Goal: Task Accomplishment & Management: Manage account settings

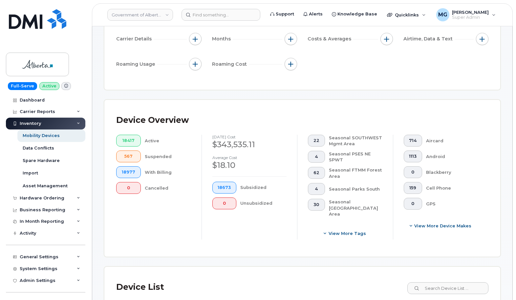
scroll to position [106, 0]
click at [158, 12] on link "Government of Alberta (GOA)" at bounding box center [140, 15] width 66 height 12
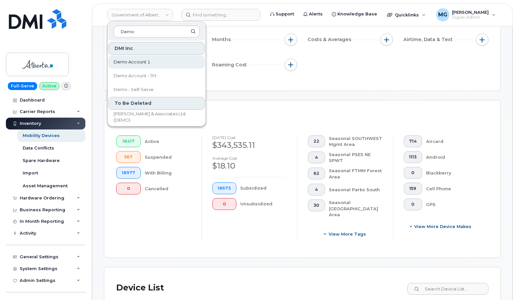
type input "Demo"
click at [138, 63] on span "Demo Account 1" at bounding box center [132, 62] width 37 height 7
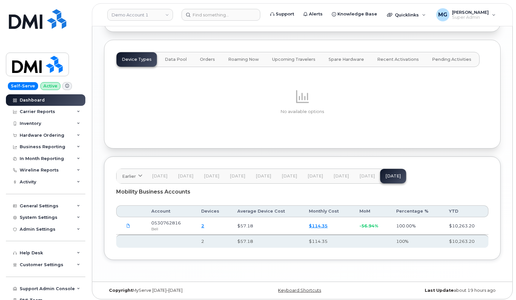
scroll to position [855, 0]
click at [174, 57] on span "Data Pool" at bounding box center [176, 59] width 22 height 5
click at [211, 57] on span "Orders" at bounding box center [207, 59] width 15 height 5
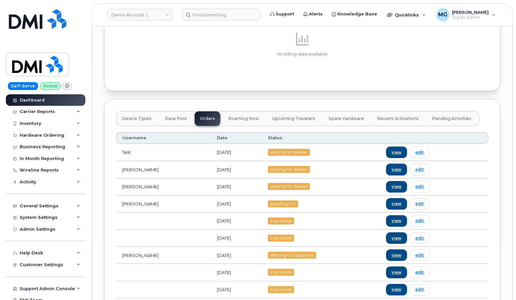
scroll to position [797, 0]
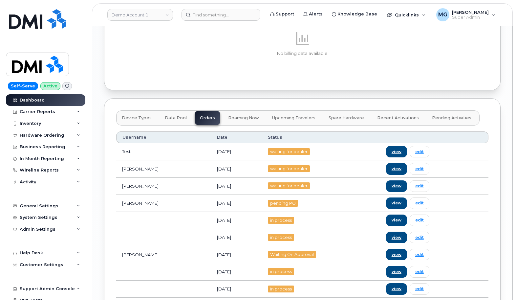
click at [233, 115] on span "Roaming Now" at bounding box center [243, 117] width 31 height 5
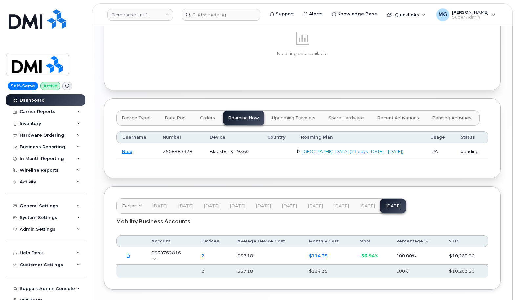
click at [282, 115] on span "Upcoming Travelers" at bounding box center [293, 117] width 43 height 5
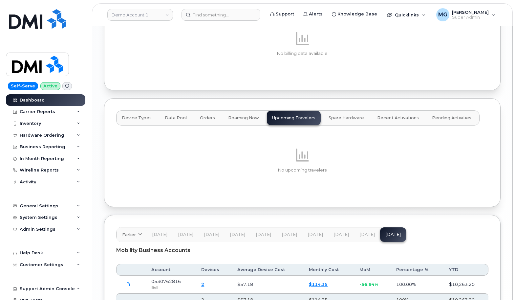
click at [343, 115] on span "Spare Hardware" at bounding box center [346, 117] width 35 height 5
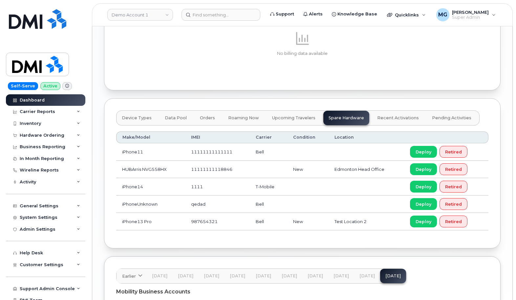
click at [395, 115] on span "Recent Activations" at bounding box center [398, 117] width 42 height 5
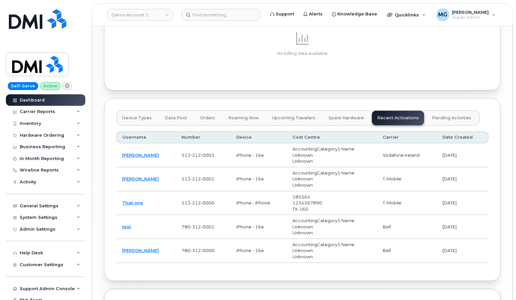
click at [433, 115] on span "Pending Activities" at bounding box center [451, 117] width 39 height 5
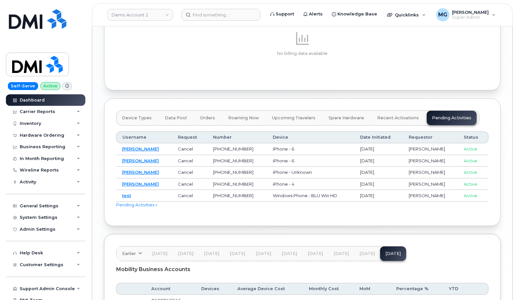
click at [200, 115] on span "Orders" at bounding box center [207, 117] width 15 height 5
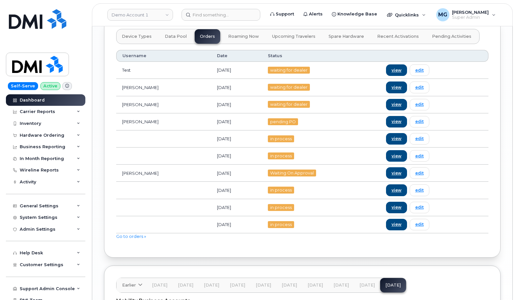
scroll to position [890, 0]
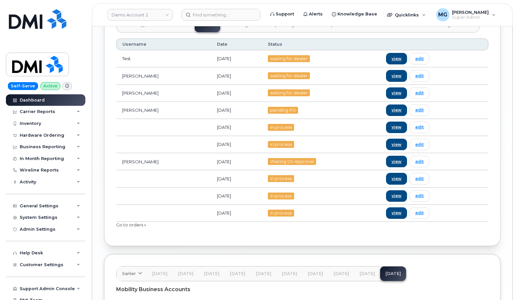
click at [131, 222] on link "Go to orders »" at bounding box center [131, 224] width 30 height 5
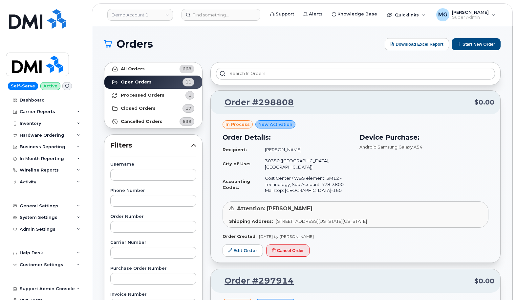
click at [143, 95] on strong "Processed Orders" at bounding box center [143, 95] width 44 height 5
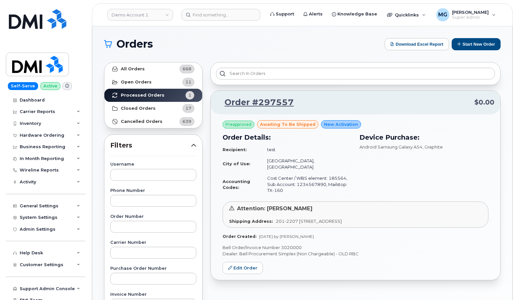
click at [146, 81] on strong "Open Orders" at bounding box center [136, 81] width 31 height 5
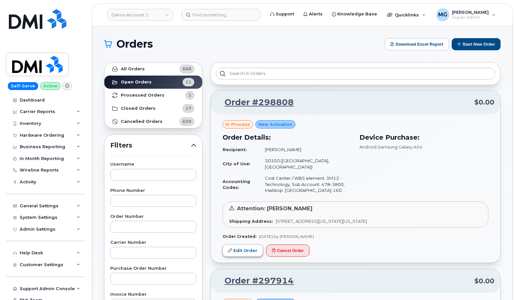
click at [241, 244] on link "Edit Order" at bounding box center [243, 250] width 40 height 12
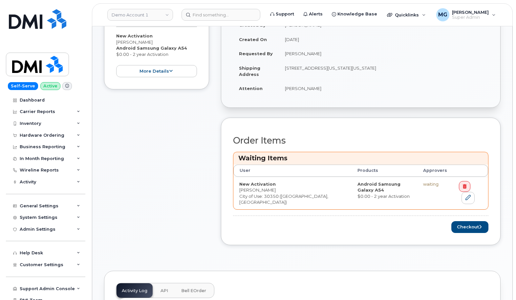
scroll to position [140, 0]
click at [39, 215] on div "System Settings" at bounding box center [39, 217] width 38 height 5
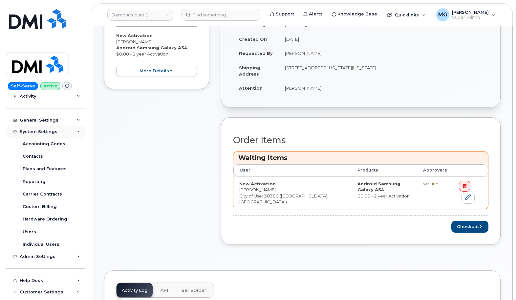
scroll to position [86, 0]
click at [32, 229] on div "Users" at bounding box center [29, 231] width 13 height 6
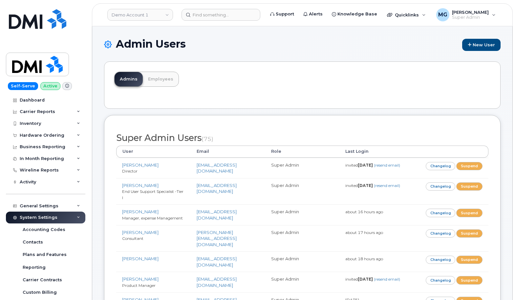
click at [156, 77] on link "Employees" at bounding box center [161, 79] width 36 height 14
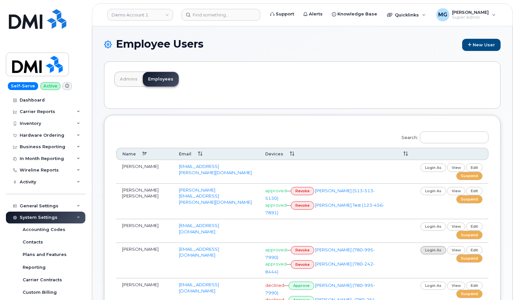
click at [437, 246] on link "login as" at bounding box center [434, 250] width 26 height 8
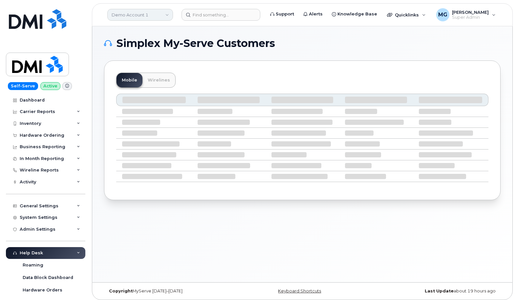
click at [151, 14] on link "Demo Account 1" at bounding box center [140, 15] width 66 height 12
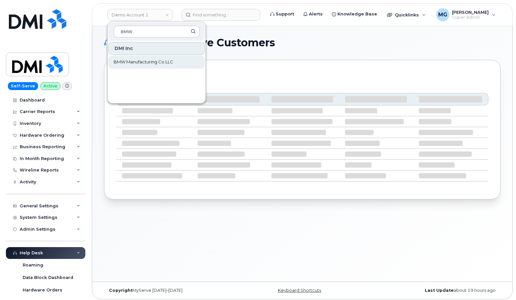
scroll to position [3, 0]
type input "BMW"
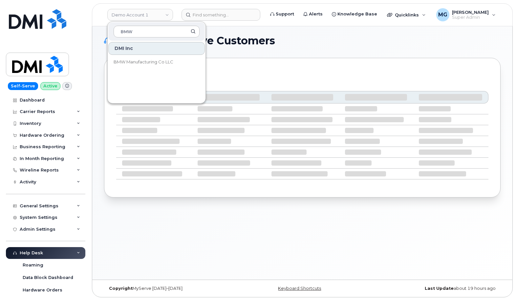
click at [131, 64] on span "BMW Manufacturing Co LLC" at bounding box center [144, 62] width 60 height 7
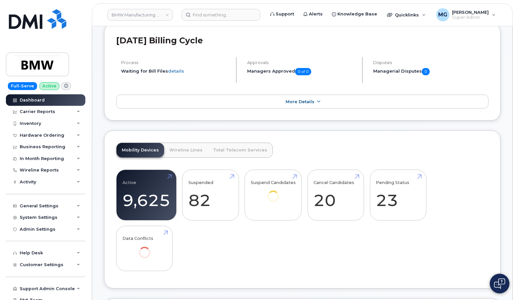
scroll to position [108, 0]
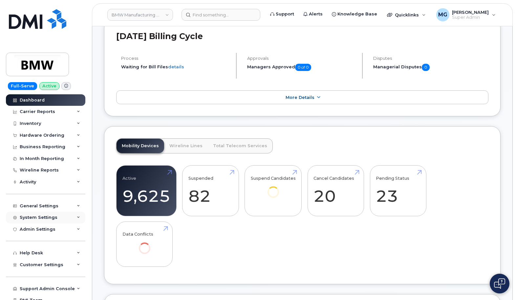
click at [41, 216] on div "System Settings" at bounding box center [39, 217] width 38 height 5
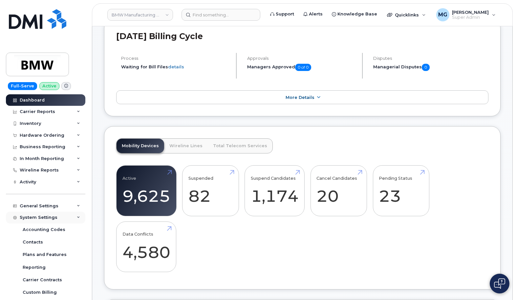
click at [41, 216] on div "System Settings" at bounding box center [39, 217] width 38 height 5
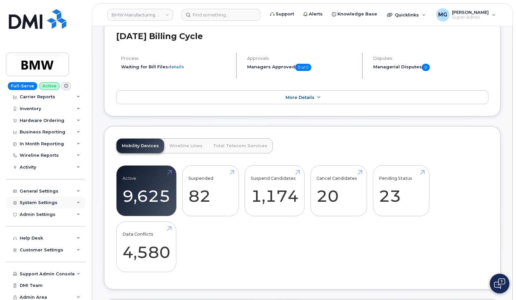
scroll to position [14, 0]
click at [43, 200] on div "System Settings" at bounding box center [39, 202] width 38 height 5
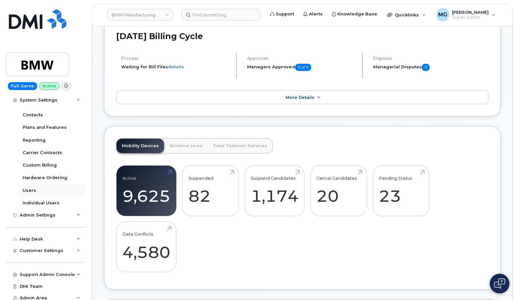
scroll to position [127, 0]
click at [32, 188] on div "Users" at bounding box center [29, 191] width 13 height 6
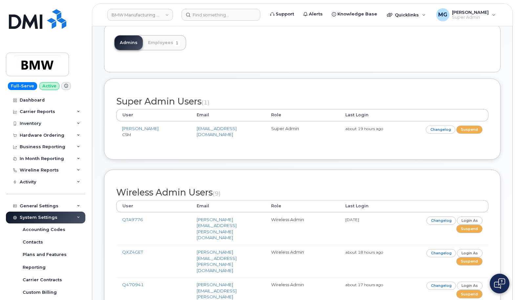
scroll to position [28, 0]
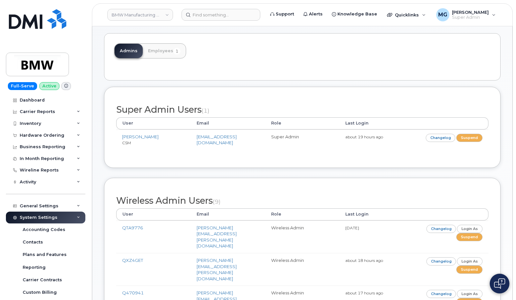
click at [163, 50] on link "Employees 1" at bounding box center [164, 51] width 43 height 14
click at [160, 51] on link "Employees 1" at bounding box center [164, 51] width 43 height 14
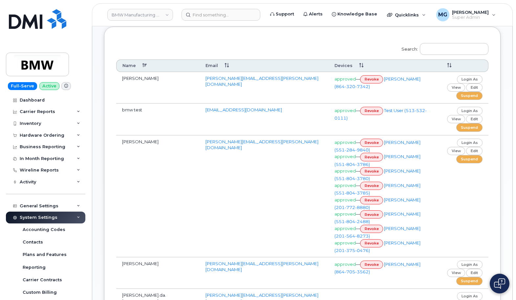
scroll to position [173, 0]
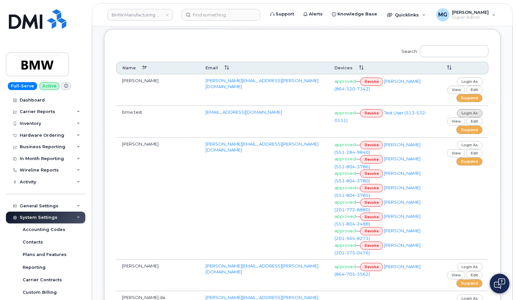
click at [466, 110] on link "login as" at bounding box center [470, 113] width 26 height 8
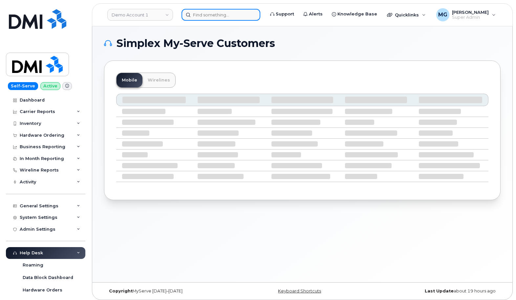
click at [196, 15] on input at bounding box center [221, 15] width 79 height 12
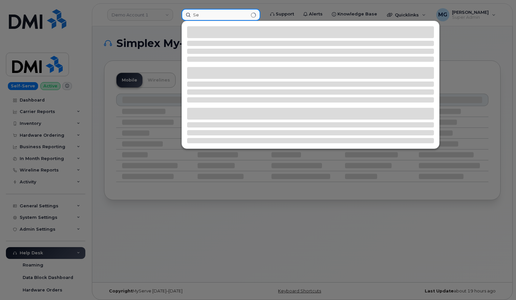
type input "S"
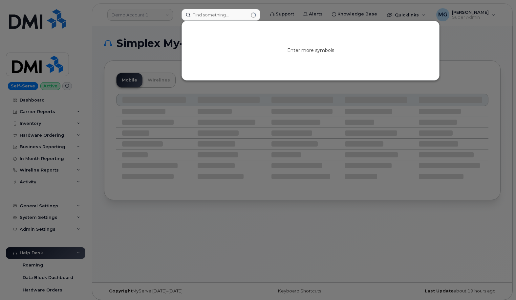
click at [146, 17] on div at bounding box center [258, 150] width 516 height 300
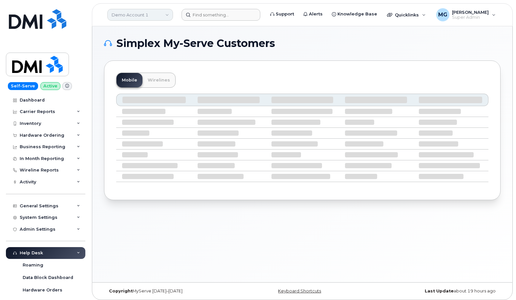
click at [133, 11] on link "Demo Account 1" at bounding box center [140, 15] width 66 height 12
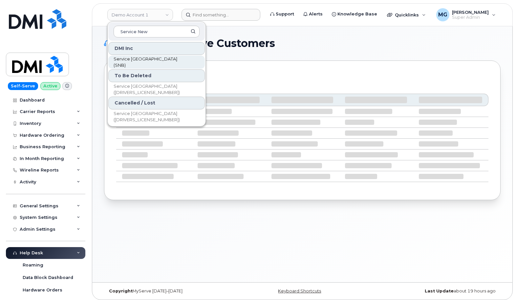
type input "Service New"
click at [131, 61] on span "Service New Brunswick (SNB)" at bounding box center [152, 62] width 76 height 13
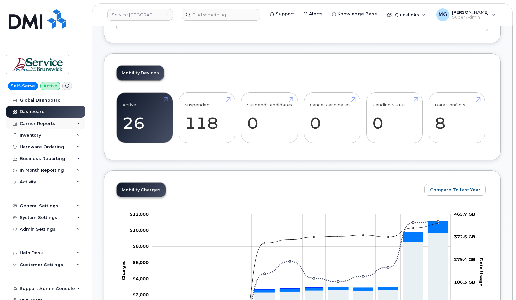
scroll to position [113, 0]
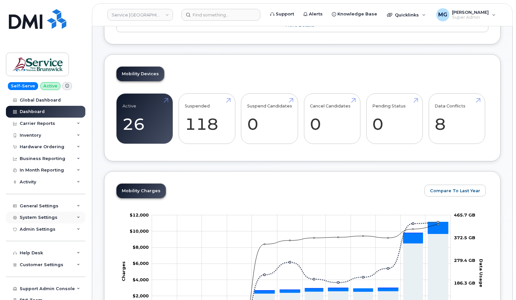
click at [30, 216] on div "System Settings" at bounding box center [39, 217] width 38 height 5
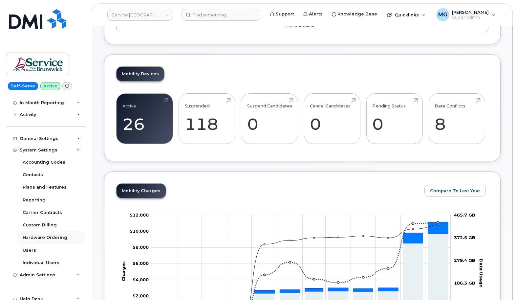
scroll to position [68, 0]
click at [31, 247] on div "Users" at bounding box center [29, 250] width 13 height 6
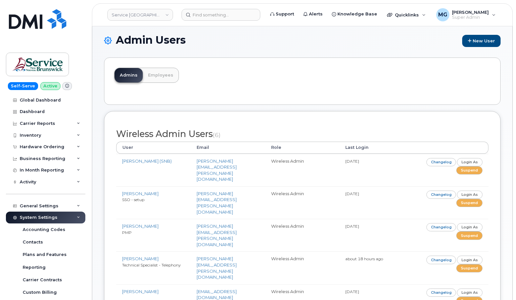
scroll to position [4, 0]
click at [161, 75] on link "Employees" at bounding box center [161, 75] width 36 height 14
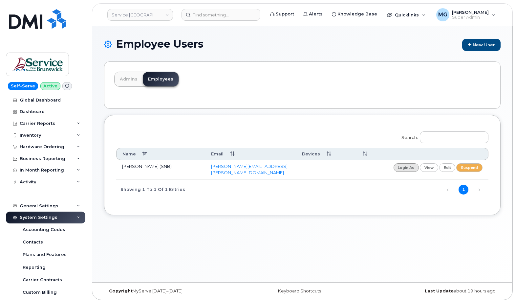
click at [402, 165] on link "login as" at bounding box center [407, 167] width 26 height 8
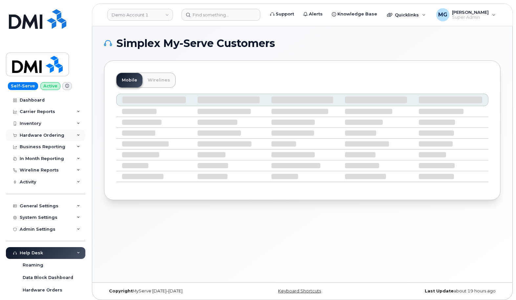
click at [58, 133] on div "Hardware Ordering" at bounding box center [42, 135] width 45 height 5
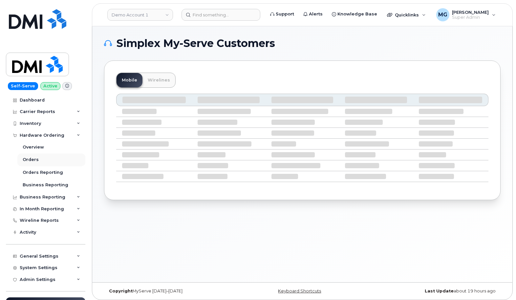
click at [34, 158] on div "Orders" at bounding box center [31, 160] width 16 height 6
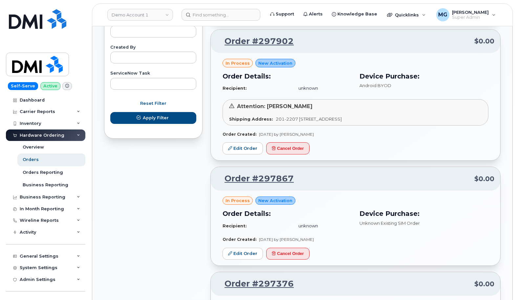
scroll to position [379, 0]
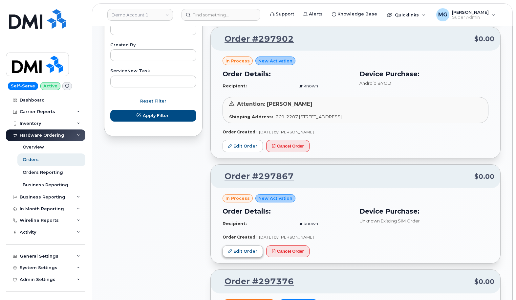
click at [245, 245] on link "Edit Order" at bounding box center [243, 251] width 40 height 12
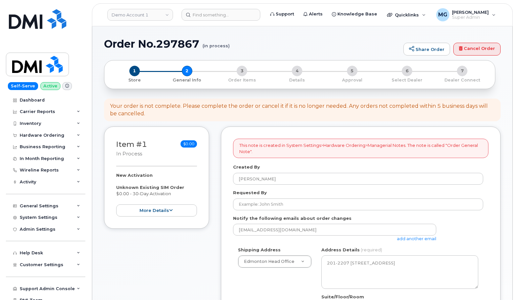
select select
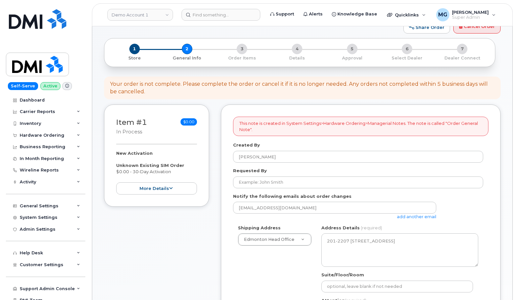
scroll to position [14, 0]
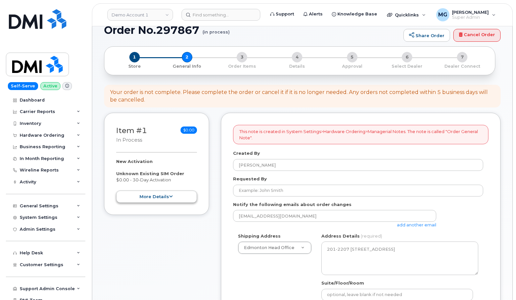
click at [157, 194] on button "more details" at bounding box center [156, 196] width 81 height 12
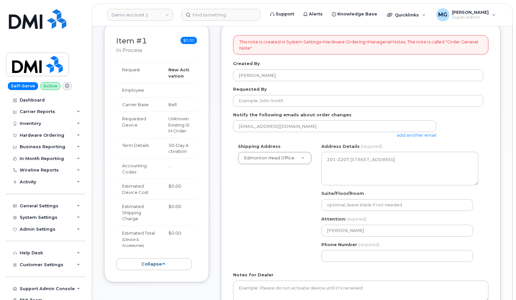
scroll to position [105, 0]
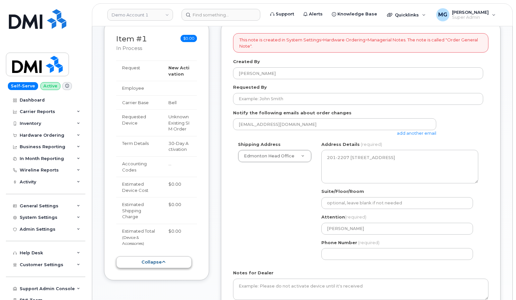
click at [163, 266] on button "collapse" at bounding box center [154, 262] width 76 height 12
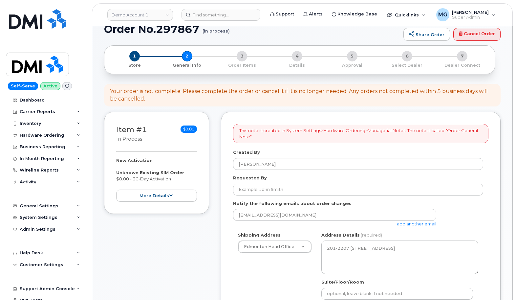
scroll to position [14, 0]
click at [137, 58] on span "1" at bounding box center [134, 57] width 11 height 11
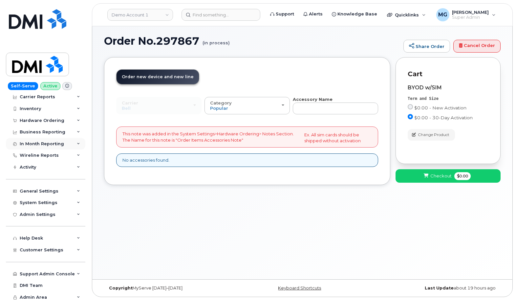
scroll to position [14, 0]
click at [50, 119] on div "Hardware Ordering" at bounding box center [42, 120] width 45 height 5
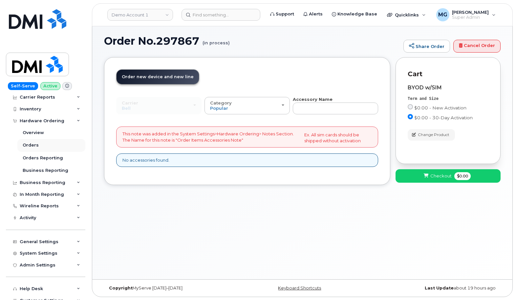
click at [36, 143] on div "Orders" at bounding box center [31, 145] width 16 height 6
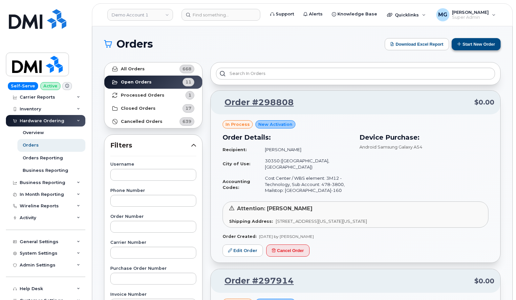
click at [464, 42] on button "Start New Order" at bounding box center [476, 44] width 49 height 12
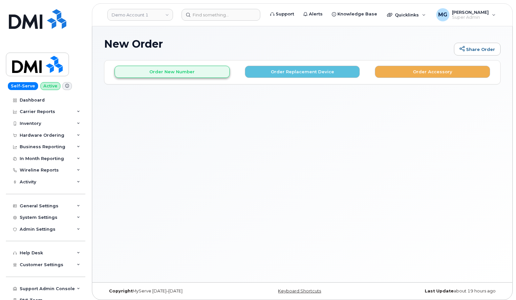
click at [189, 72] on button "Order New Number" at bounding box center [172, 72] width 115 height 12
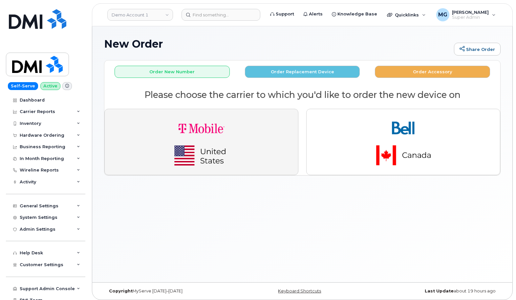
click at [228, 138] on img "button" at bounding box center [202, 141] width 92 height 55
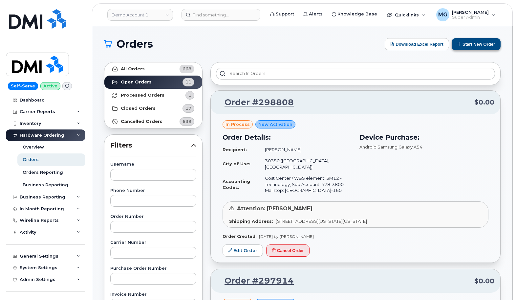
click at [465, 41] on button "Start New Order" at bounding box center [476, 44] width 49 height 12
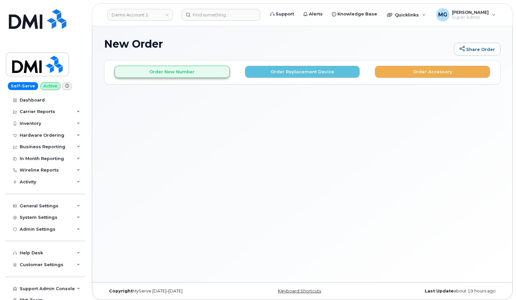
click at [213, 71] on button "Order New Number" at bounding box center [172, 72] width 115 height 12
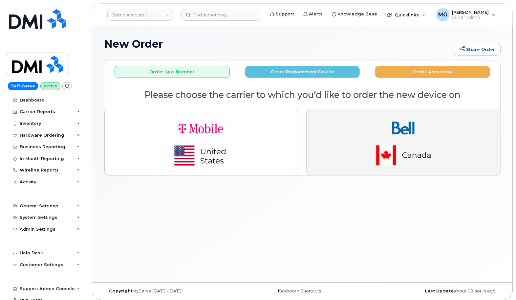
click at [384, 143] on img "button" at bounding box center [403, 141] width 92 height 55
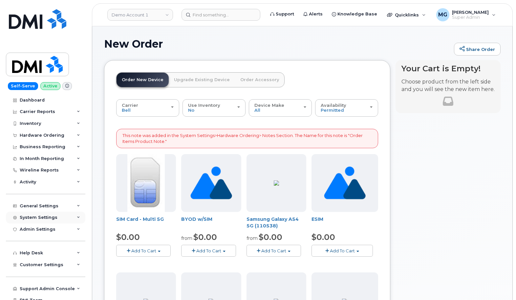
click at [34, 216] on div "System Settings" at bounding box center [39, 217] width 38 height 5
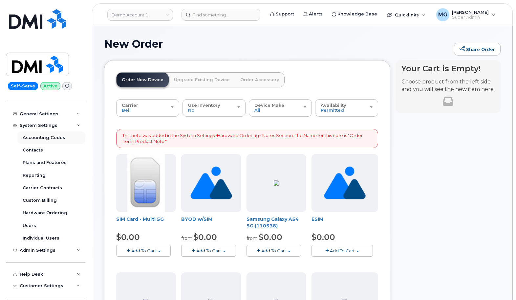
scroll to position [94, 0]
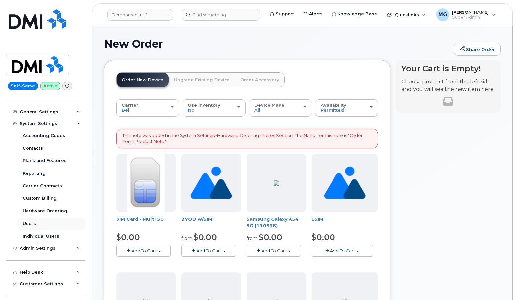
click at [36, 221] on link "Users" at bounding box center [51, 223] width 68 height 12
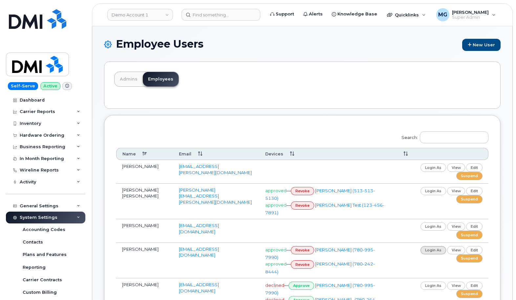
click at [434, 246] on link "login as" at bounding box center [434, 250] width 26 height 8
